Goal: Find specific page/section: Find specific page/section

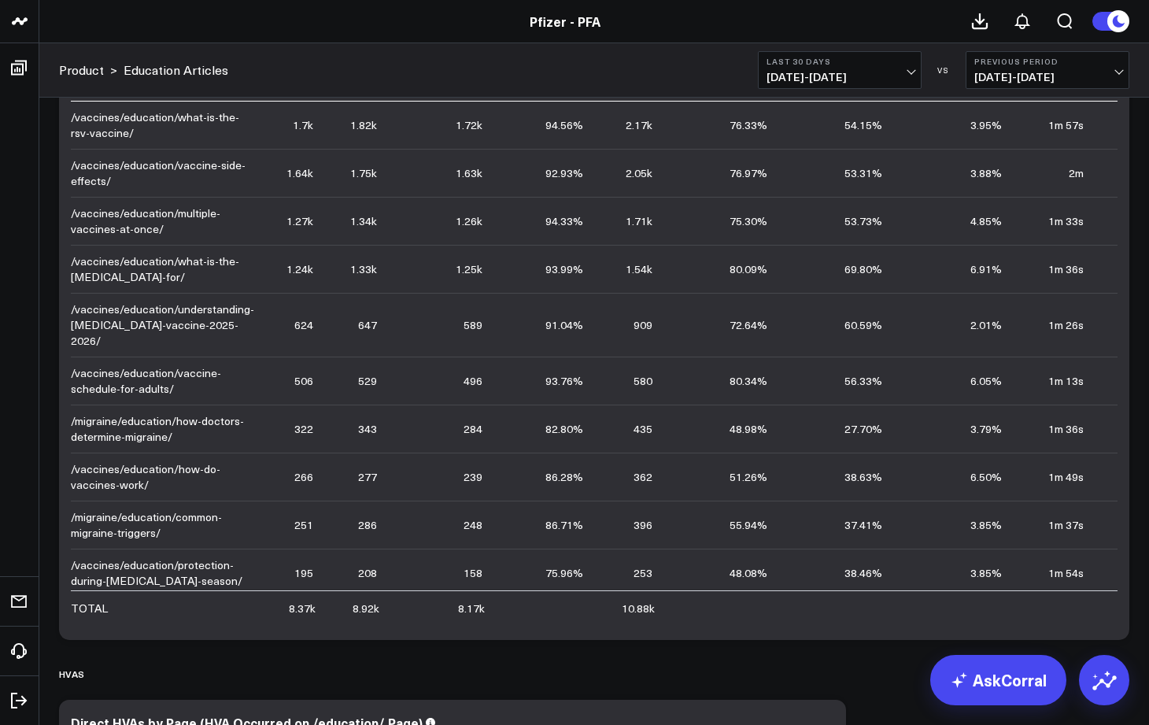
scroll to position [265, 0]
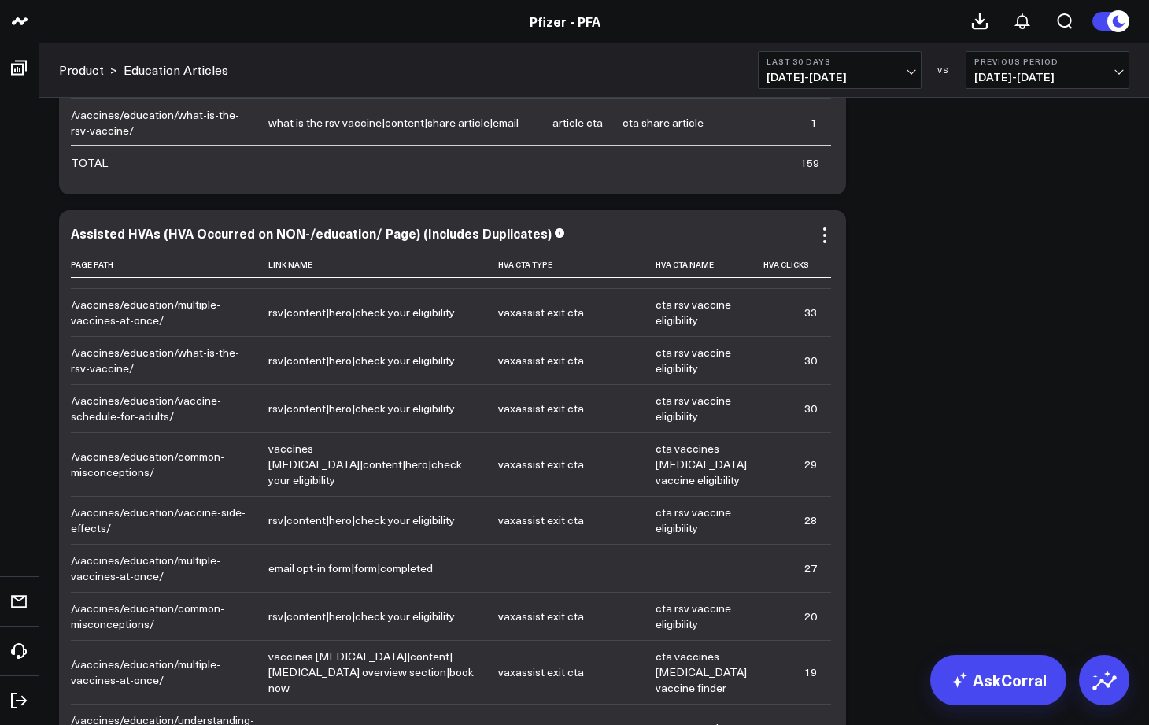
scroll to position [350, 0]
